Goal: Check status: Check status

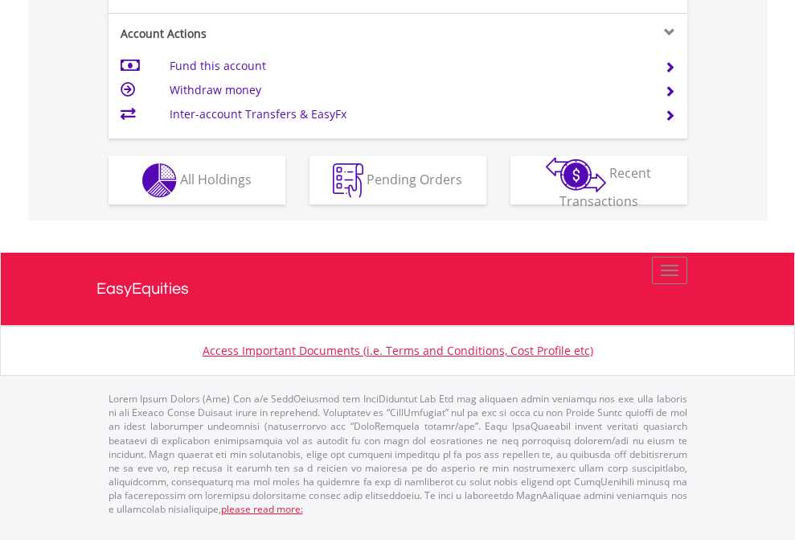
scroll to position [1574, 0]
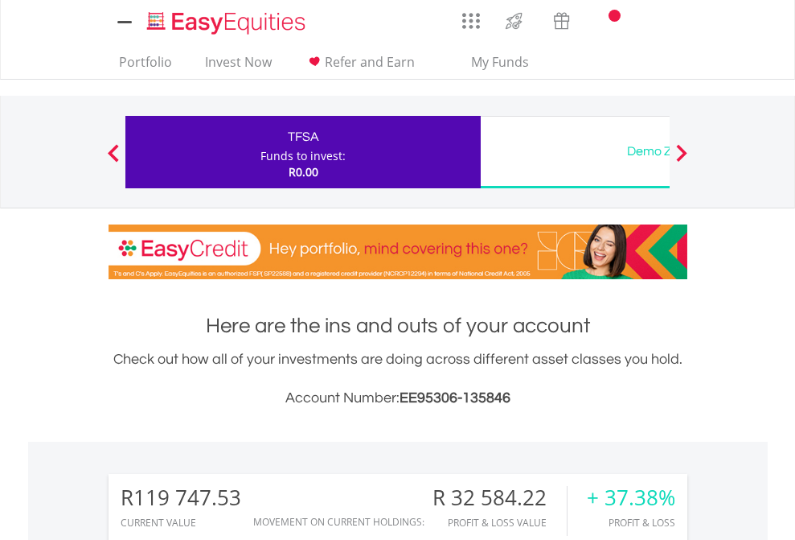
scroll to position [1265, 0]
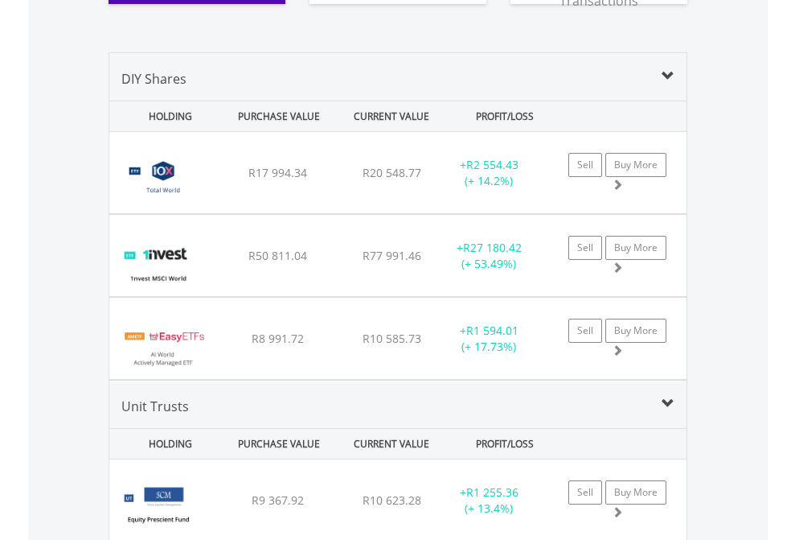
scroll to position [1853, 0]
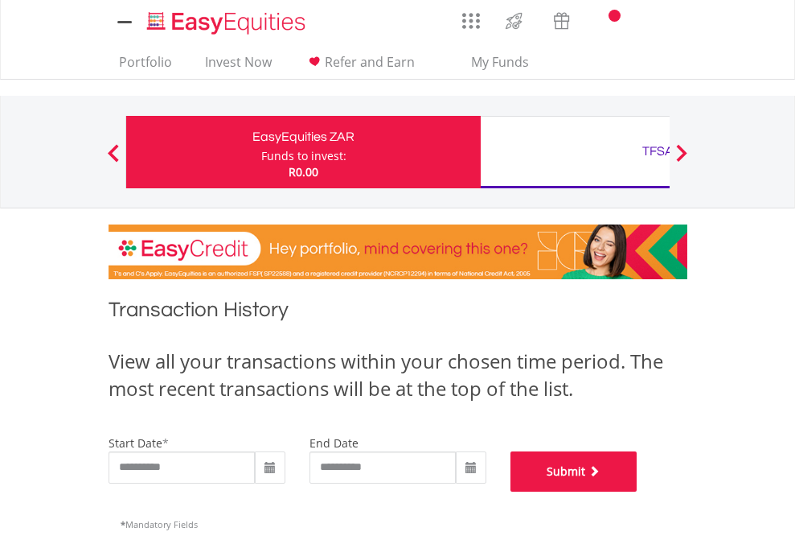
click at [638, 491] on button "Submit" at bounding box center [574, 471] width 127 height 40
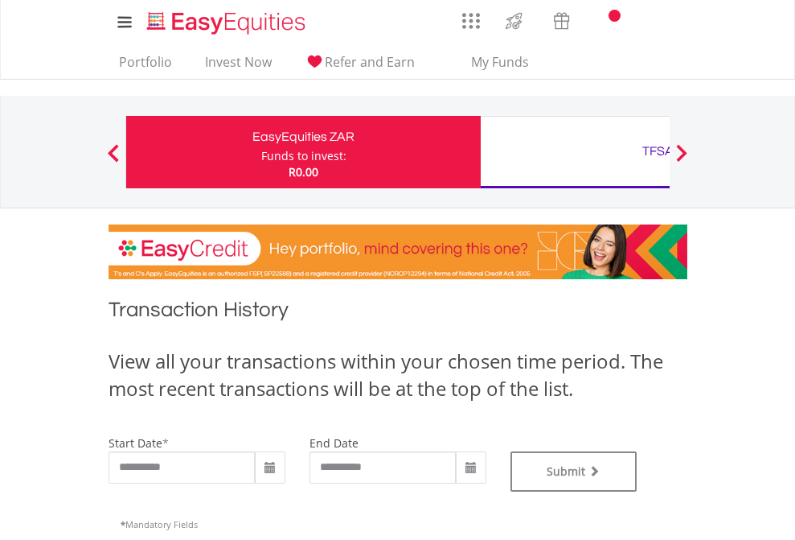
click at [575, 152] on div "TFSA" at bounding box center [657, 151] width 335 height 23
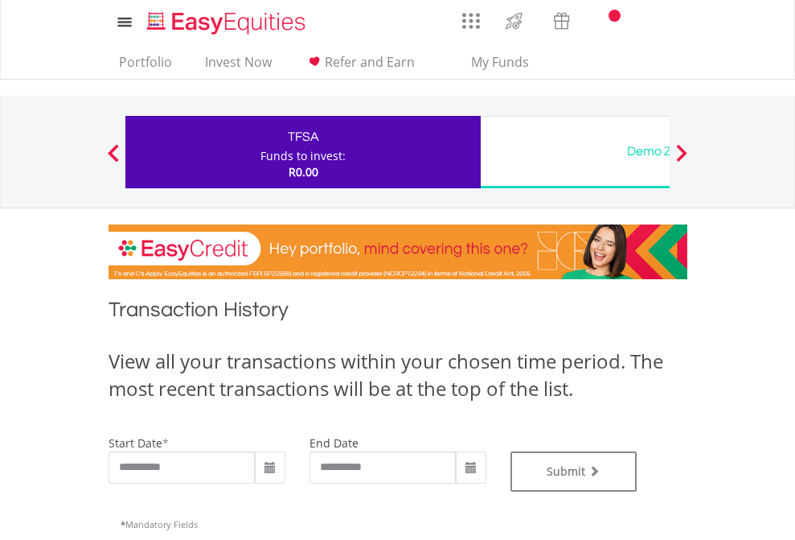
scroll to position [652, 0]
